Goal: Task Accomplishment & Management: Manage account settings

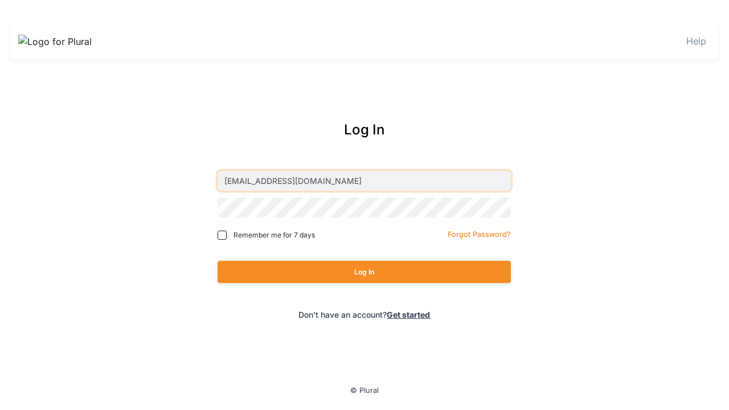
type input "[EMAIL_ADDRESS][DOMAIN_NAME]"
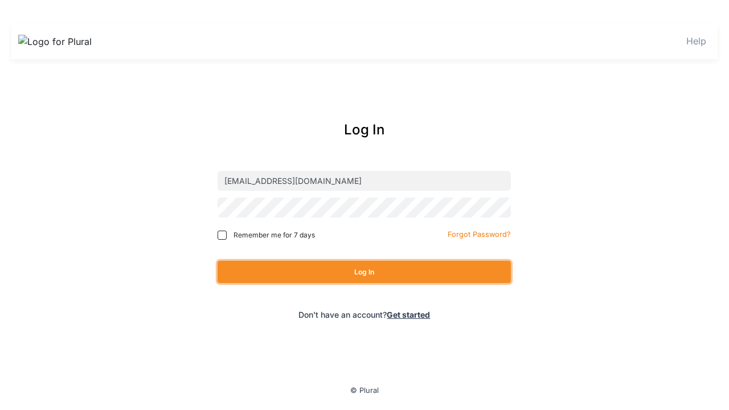
click at [364, 272] on button "Log In" at bounding box center [364, 272] width 293 height 22
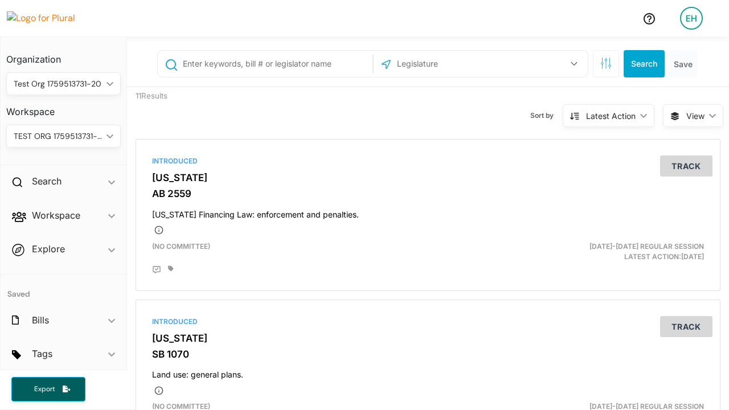
click at [691, 18] on div "EH" at bounding box center [691, 18] width 23 height 23
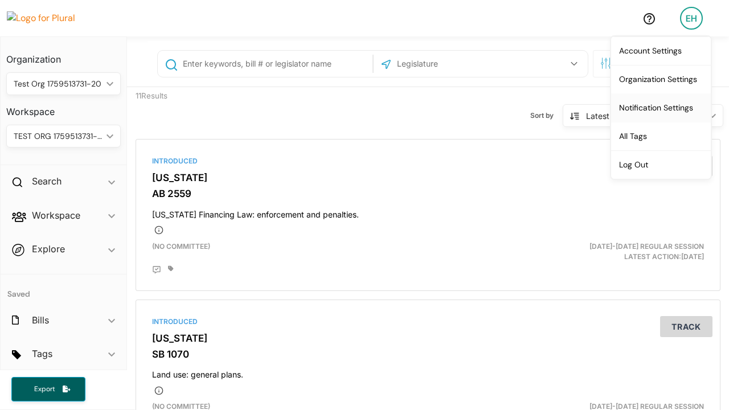
click at [661, 107] on link "Notification Settings" at bounding box center [661, 107] width 100 height 28
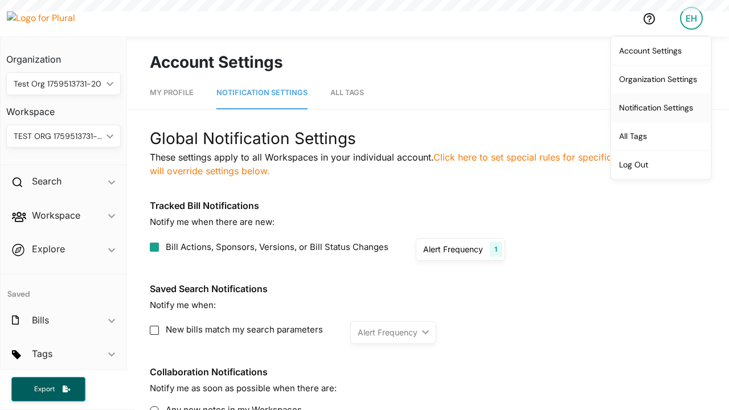
scroll to position [5, 0]
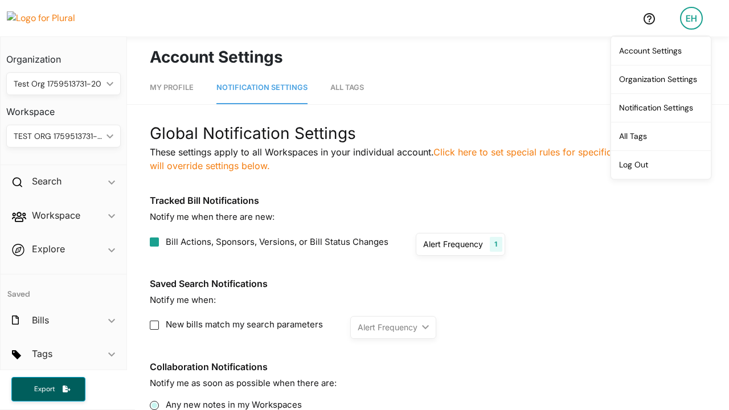
click at [154, 405] on input "Any new notes in my Workspaces" at bounding box center [154, 405] width 9 height 9
radio input "true"
radio input "false"
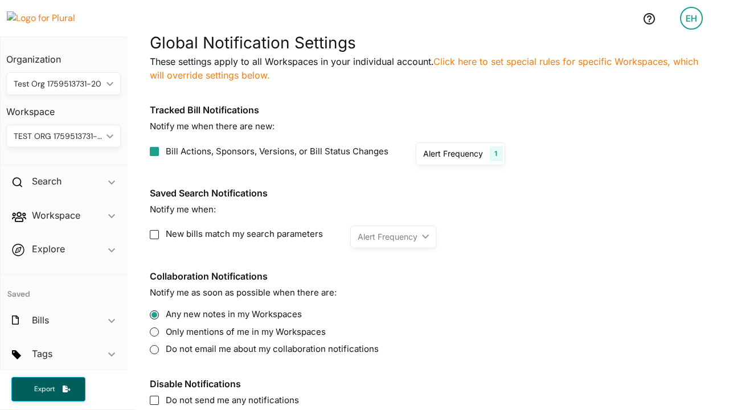
scroll to position [165, 0]
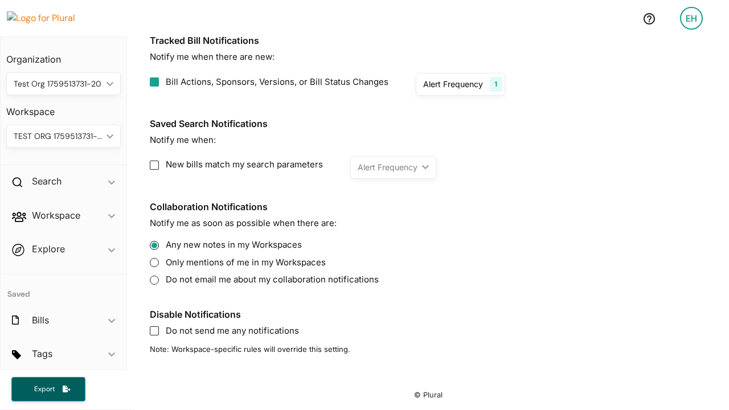
click at [692, 20] on div "EH" at bounding box center [691, 18] width 23 height 23
